Goal: Communication & Community: Participate in discussion

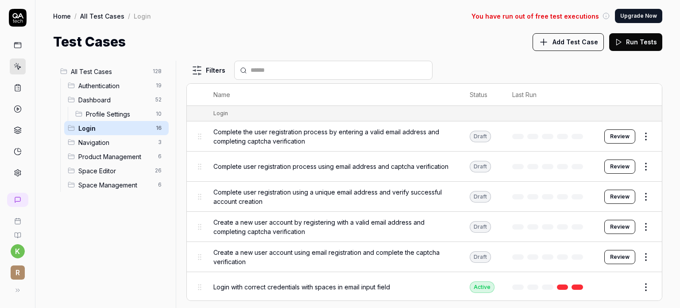
scroll to position [133, 0]
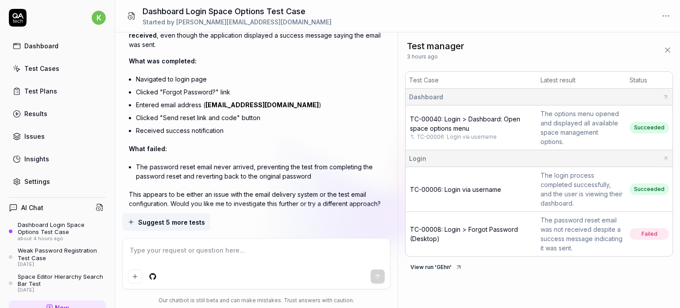
scroll to position [1466, 0]
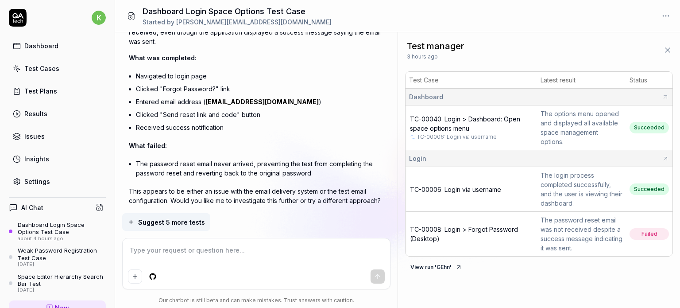
type textarea "*"
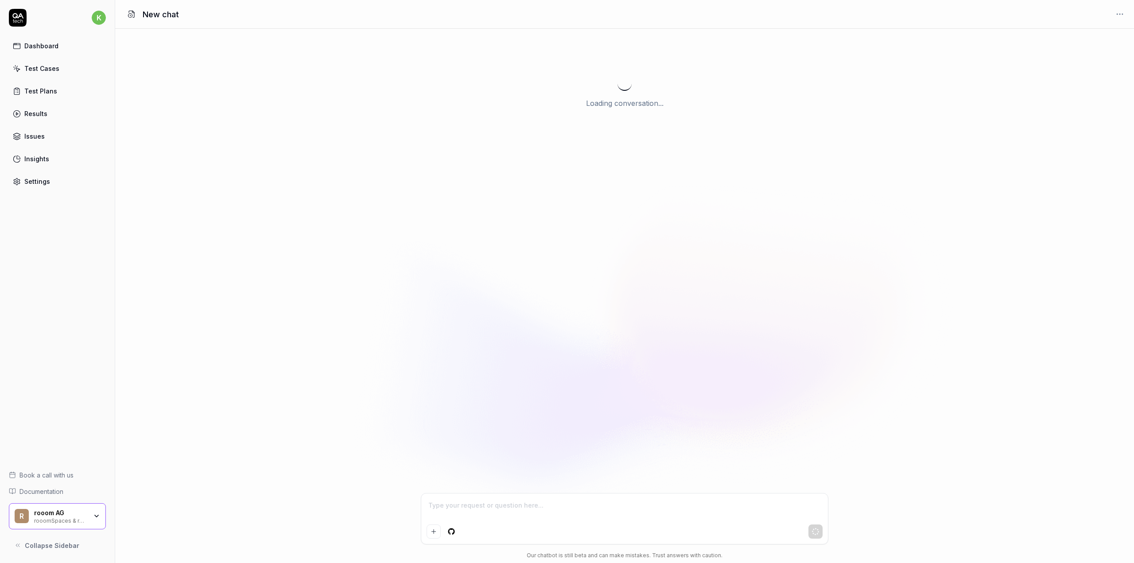
type textarea "*"
